Goal: Entertainment & Leisure: Consume media (video, audio)

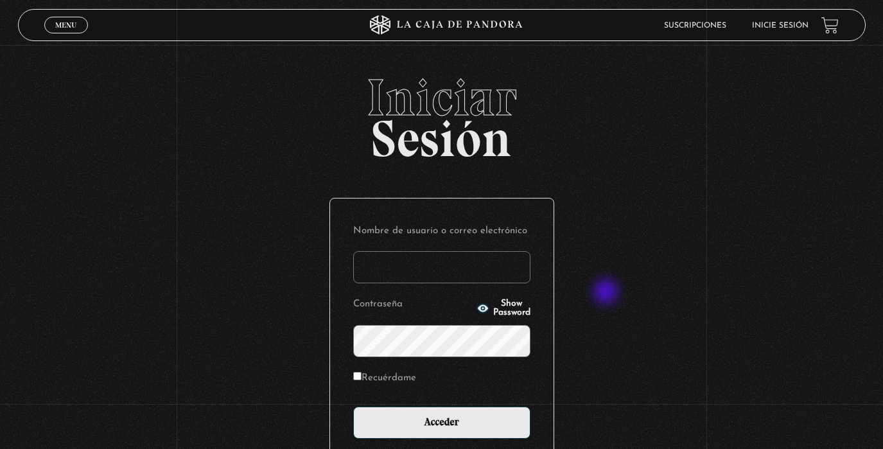
scroll to position [1, 0]
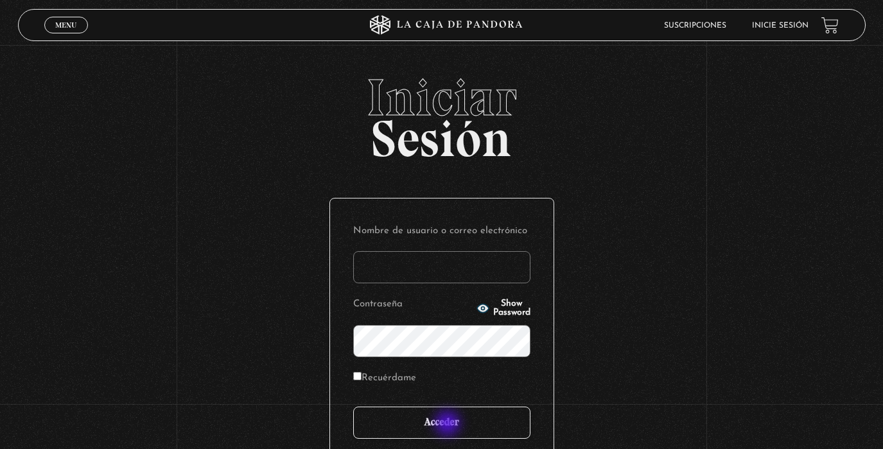
type input "analuciagandara@gmail.com"
click at [447, 426] on input "Acceder" at bounding box center [441, 422] width 177 height 32
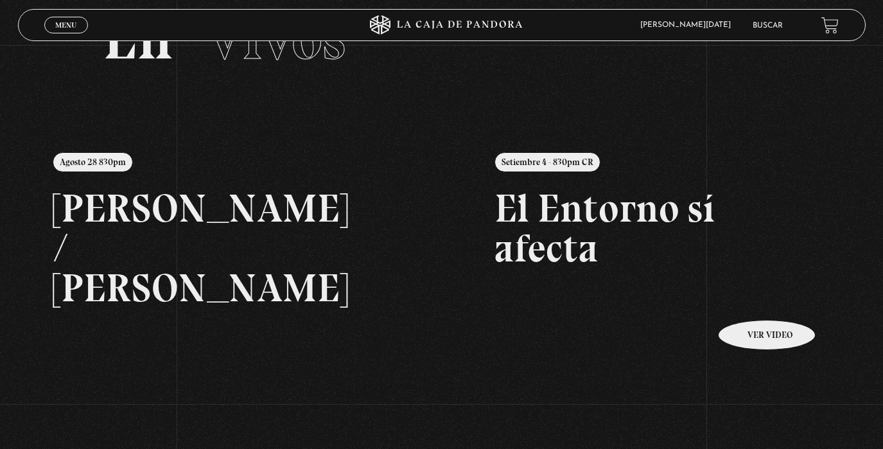
scroll to position [74, 0]
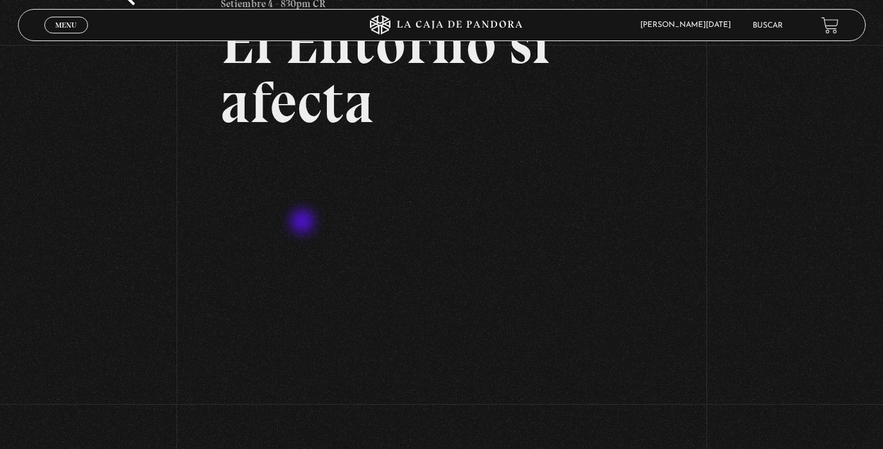
scroll to position [116, 0]
